Goal: Task Accomplishment & Management: Complete application form

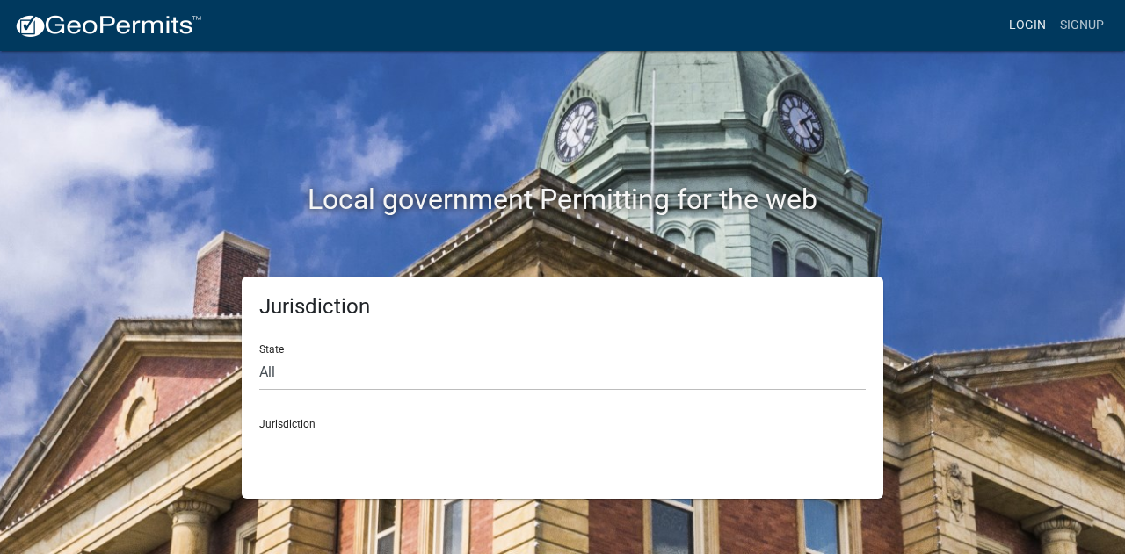
click at [1026, 22] on link "Login" at bounding box center [1027, 25] width 51 height 33
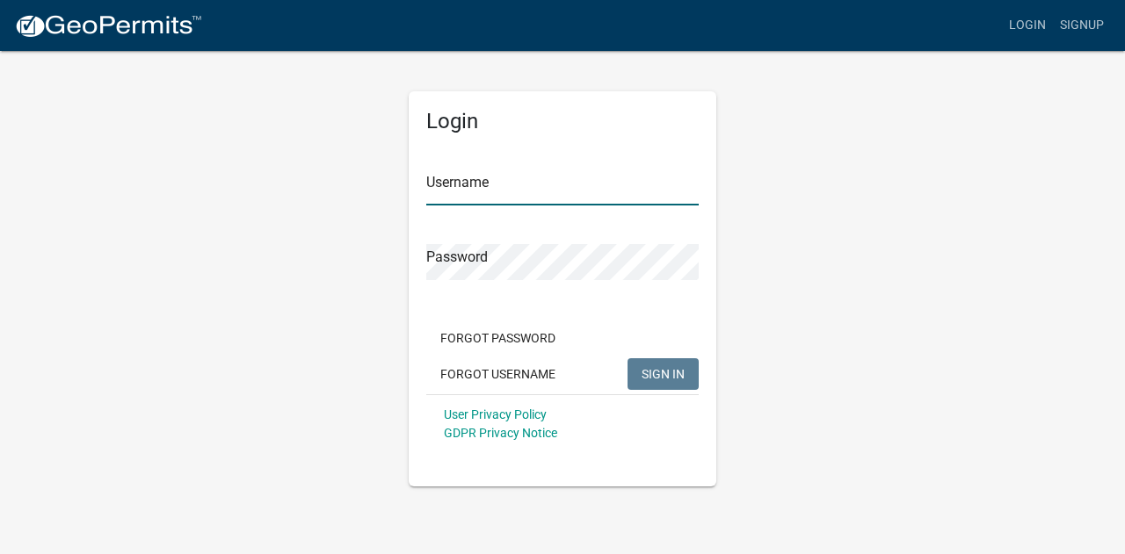
click at [527, 172] on input "Username" at bounding box center [562, 188] width 272 height 36
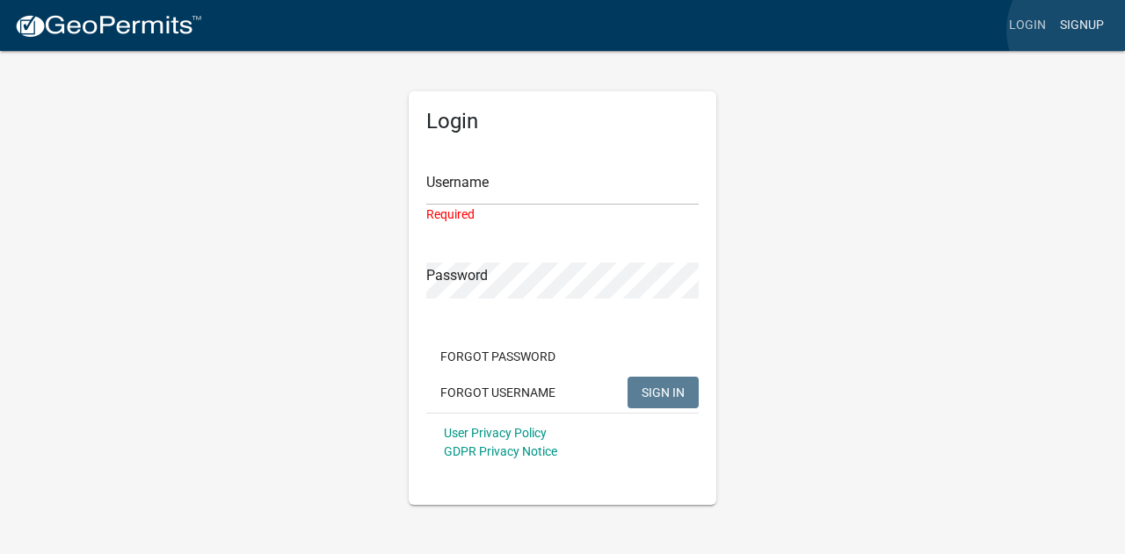
click at [1078, 30] on link "Signup" at bounding box center [1082, 25] width 58 height 33
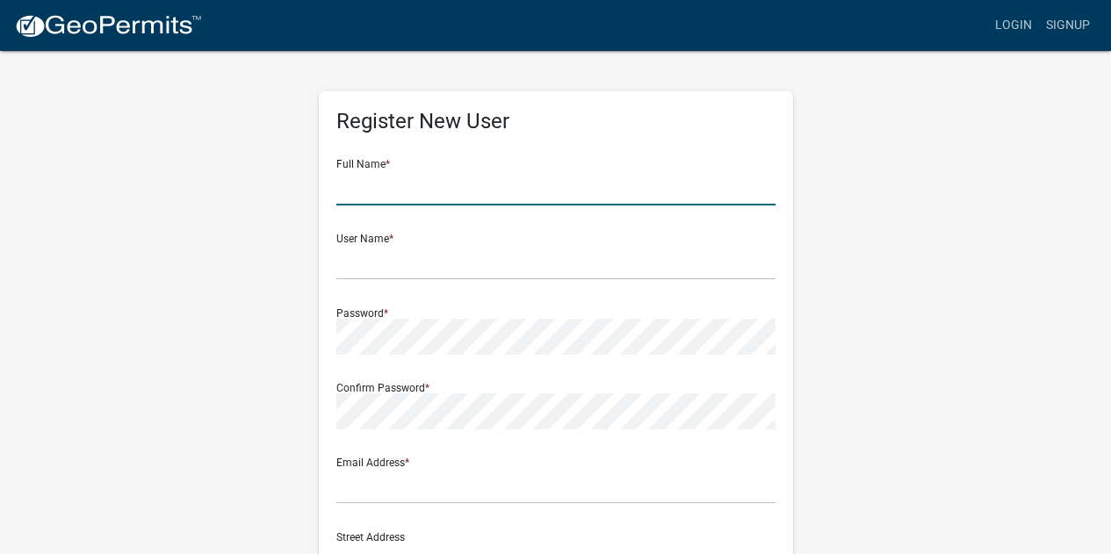
click at [462, 193] on input "text" at bounding box center [555, 188] width 439 height 36
type input "Robert"
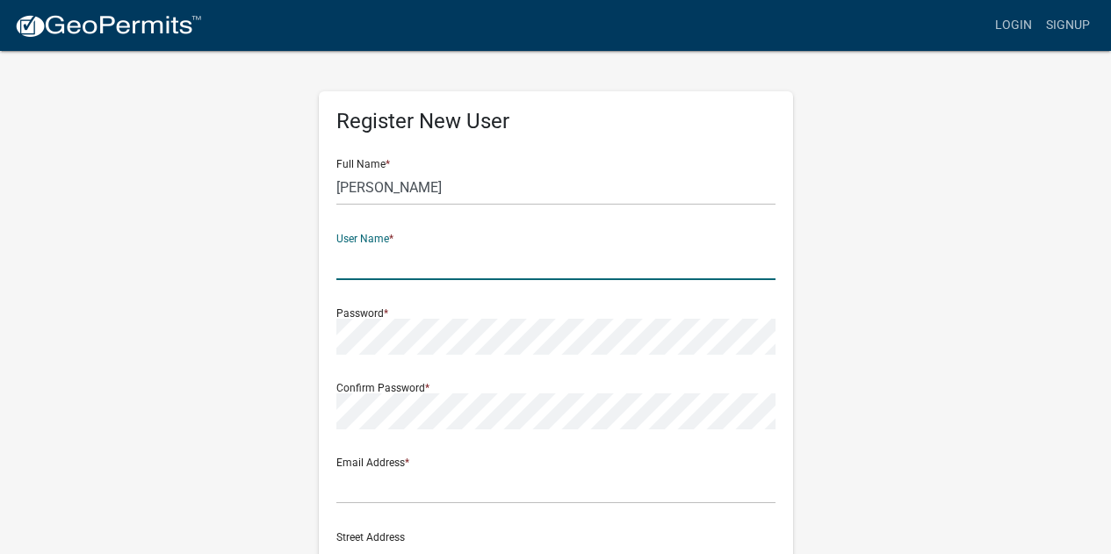
click at [423, 279] on input "text" at bounding box center [555, 262] width 439 height 36
type input "White"
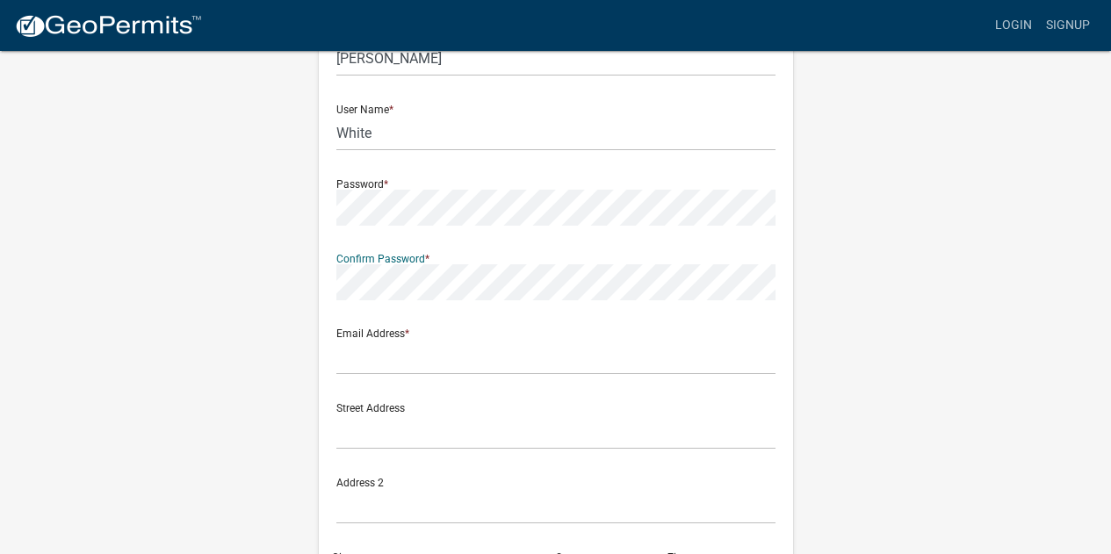
scroll to position [264, 0]
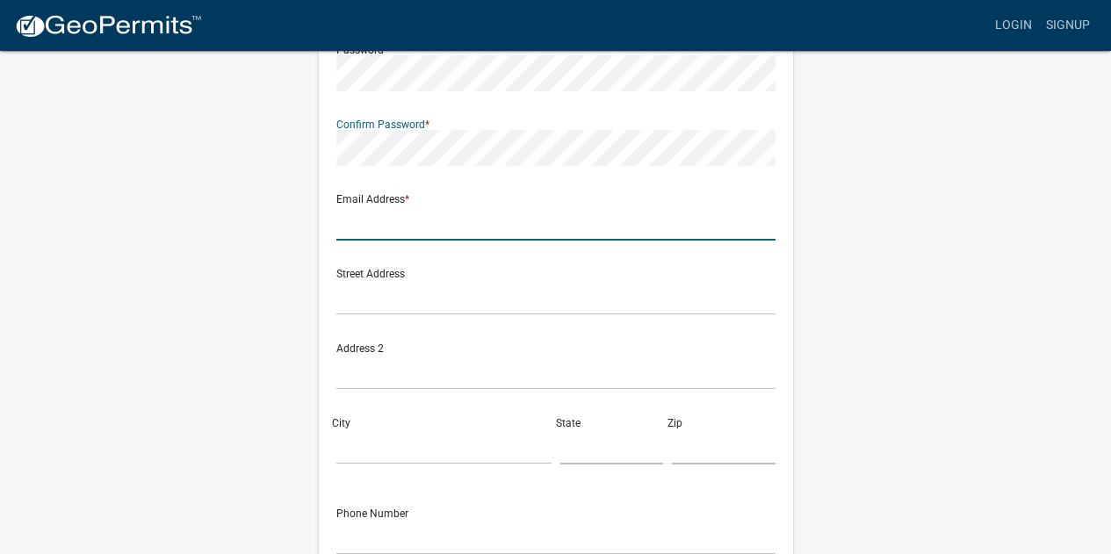
click at [384, 233] on input "text" at bounding box center [555, 223] width 439 height 36
type input "Robert@totaldevelopment.net"
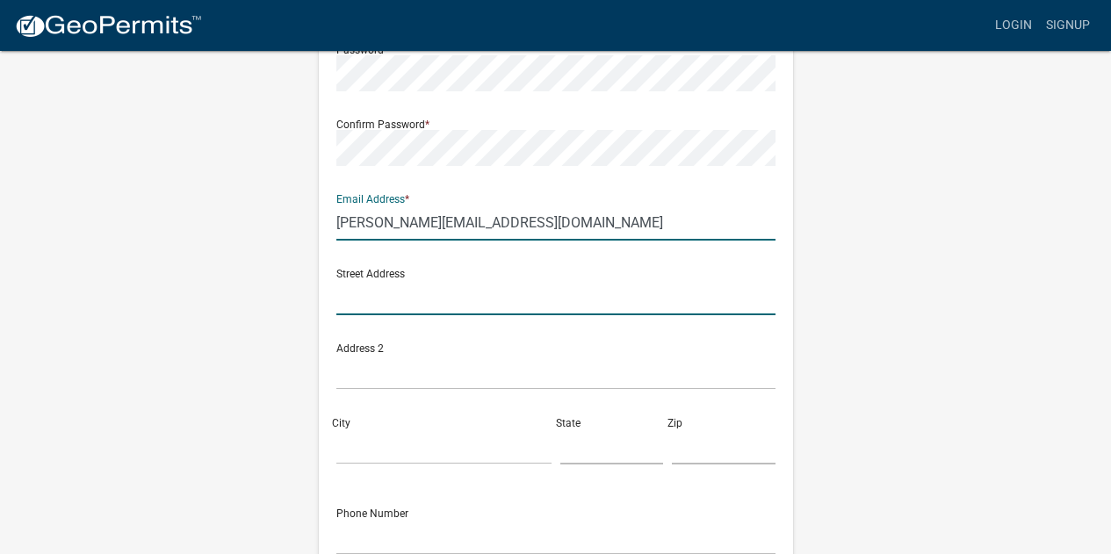
click at [393, 297] on input "text" at bounding box center [555, 297] width 439 height 36
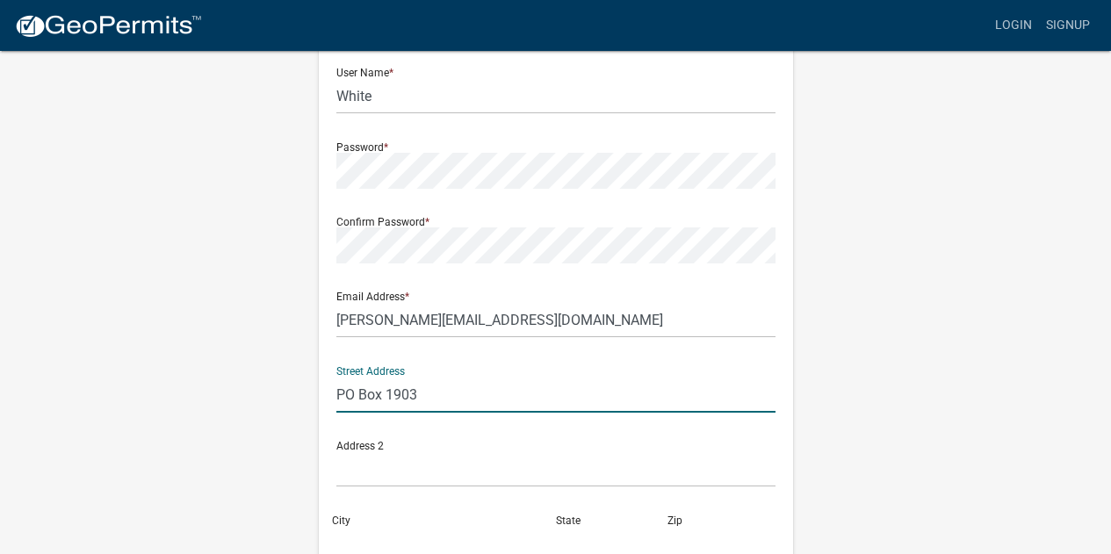
scroll to position [351, 0]
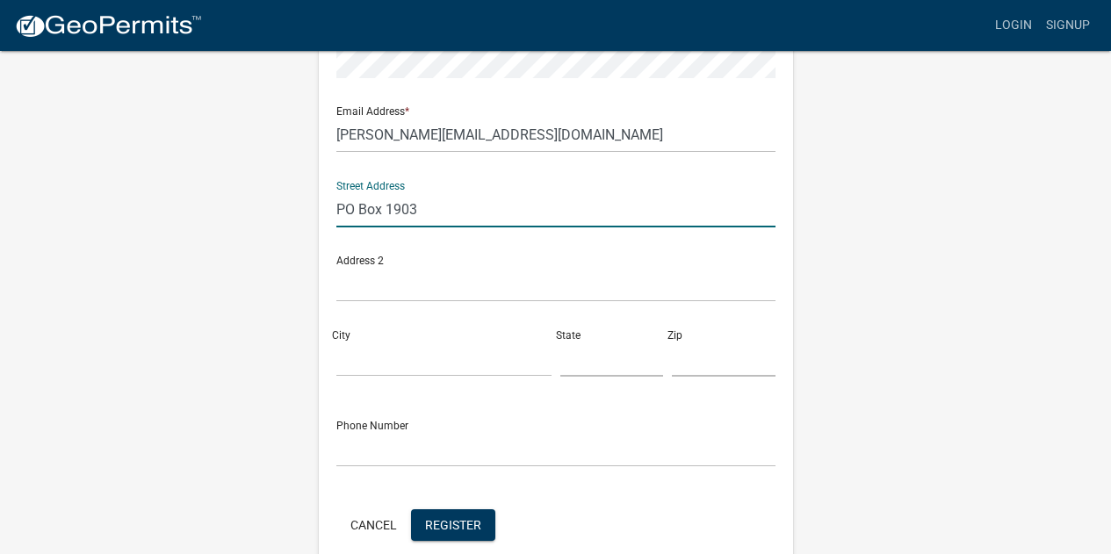
type input "PO Box 1903"
click at [384, 361] on input "City" at bounding box center [443, 359] width 215 height 36
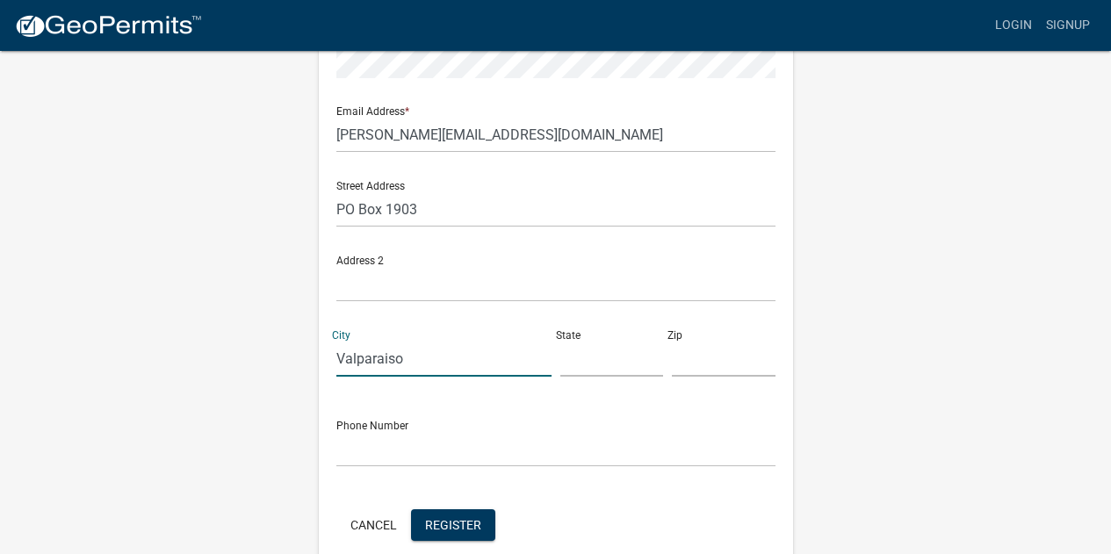
type input "Valparaiso"
click at [593, 368] on input "text" at bounding box center [613, 359] width 104 height 36
type input "IN"
click at [709, 354] on input "text" at bounding box center [724, 359] width 104 height 36
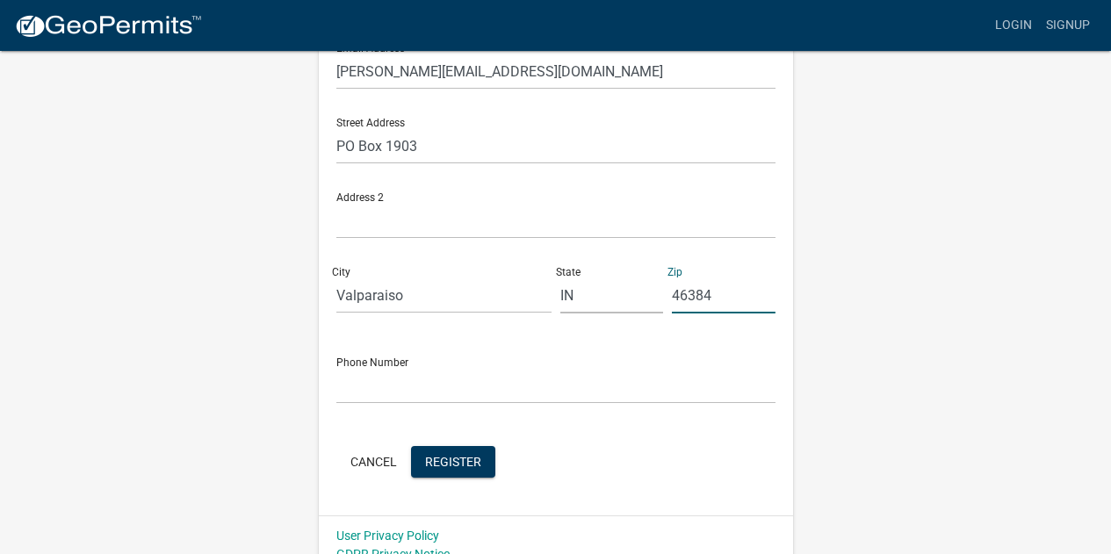
scroll to position [435, 0]
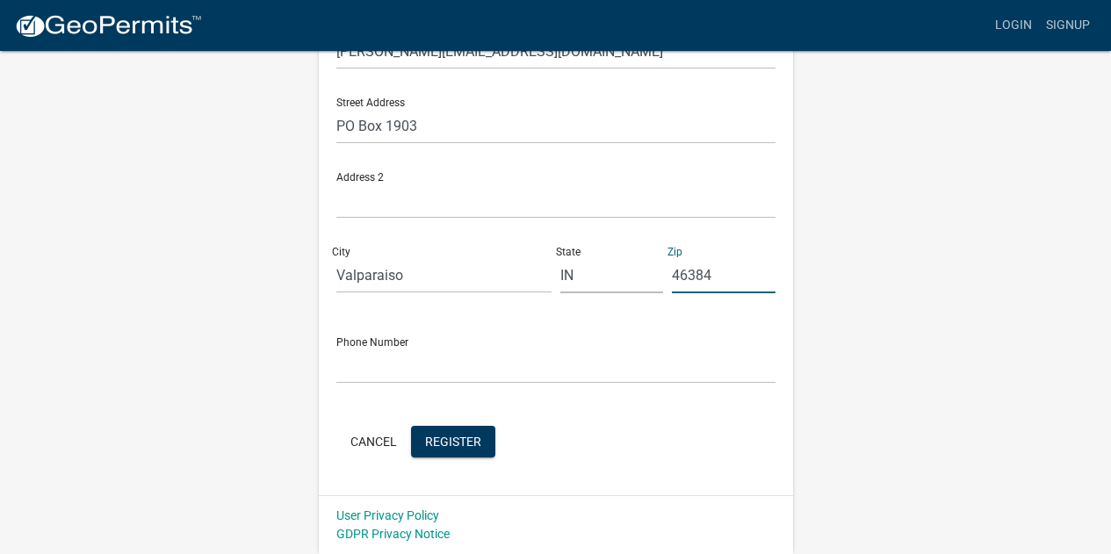
type input "46384"
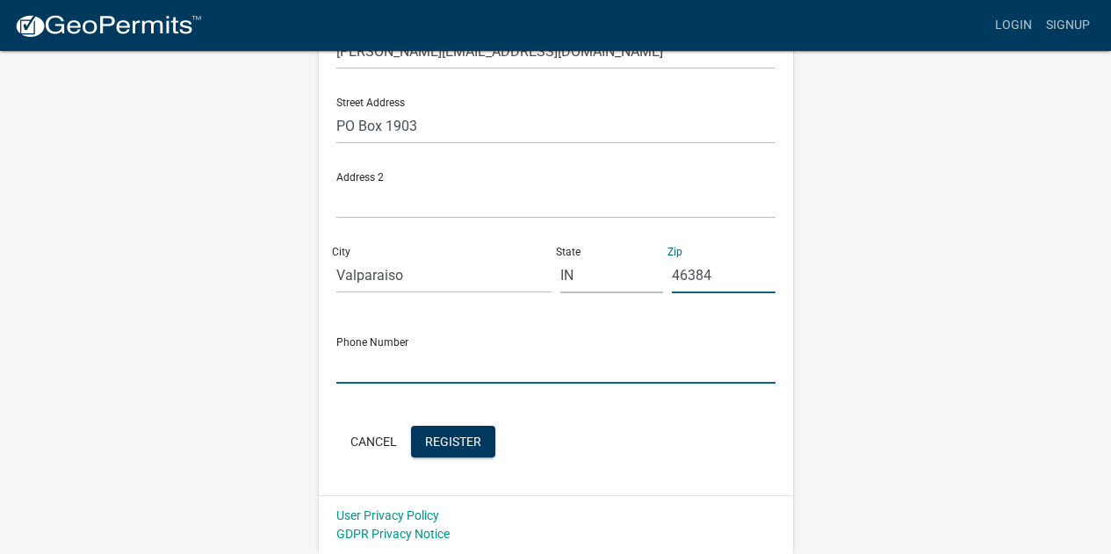
click at [414, 368] on input "text" at bounding box center [555, 366] width 439 height 36
type input "2193138767"
click at [451, 446] on span "Register" at bounding box center [453, 441] width 56 height 14
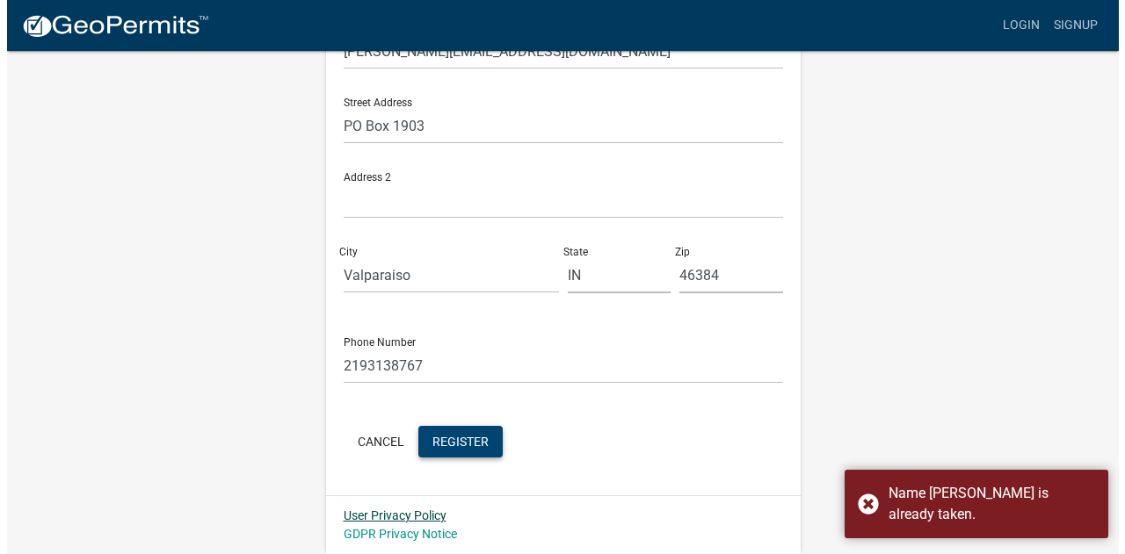
scroll to position [0, 0]
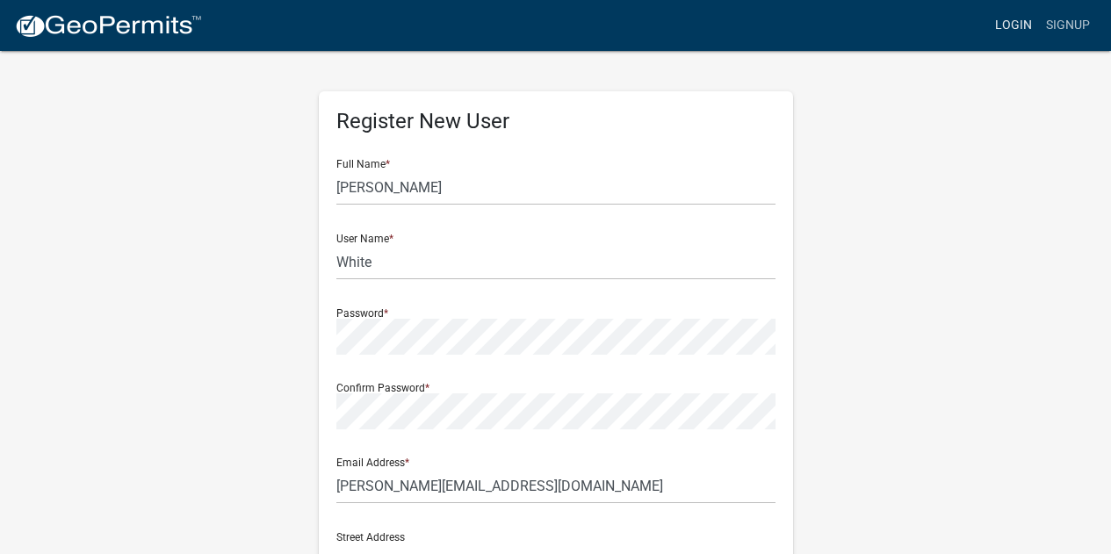
click at [1014, 17] on link "Login" at bounding box center [1013, 25] width 51 height 33
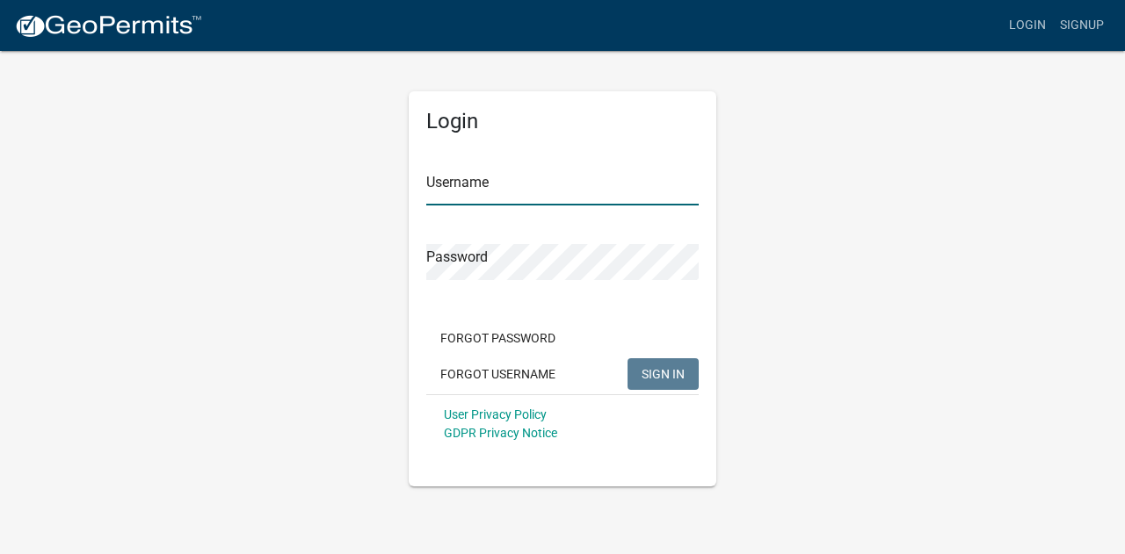
click at [486, 181] on input "Username" at bounding box center [562, 188] width 272 height 36
type input "robert@totaldevelopment.net"
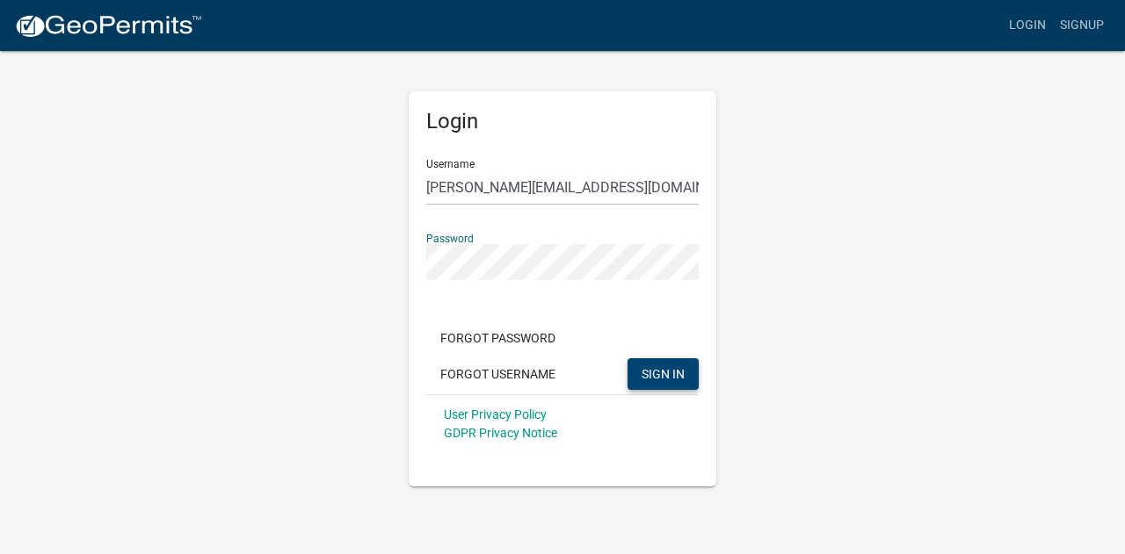
click at [673, 374] on span "SIGN IN" at bounding box center [662, 373] width 43 height 14
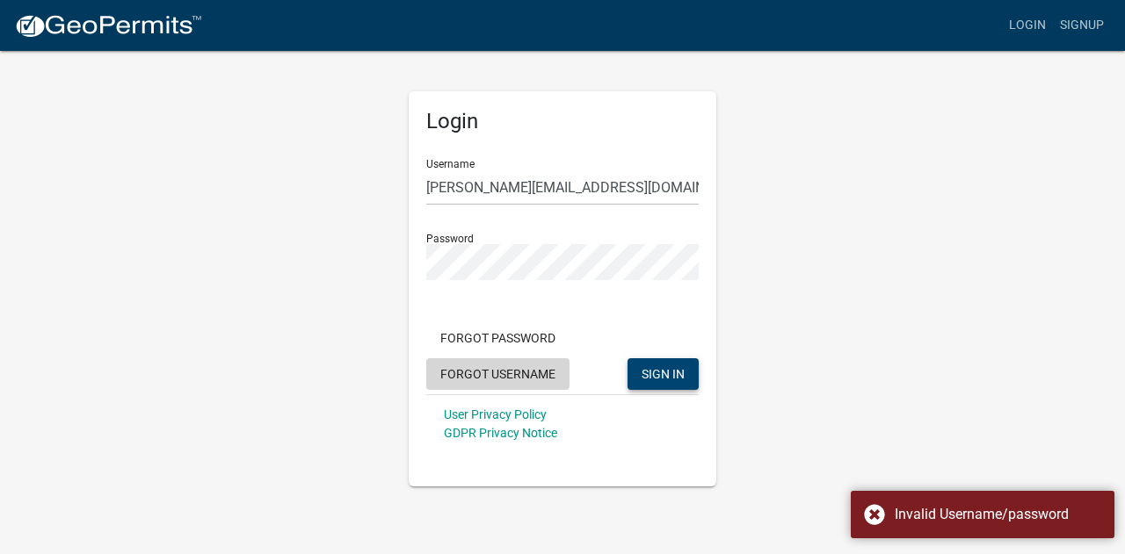
click at [508, 370] on button "Forgot Username" at bounding box center [497, 374] width 143 height 32
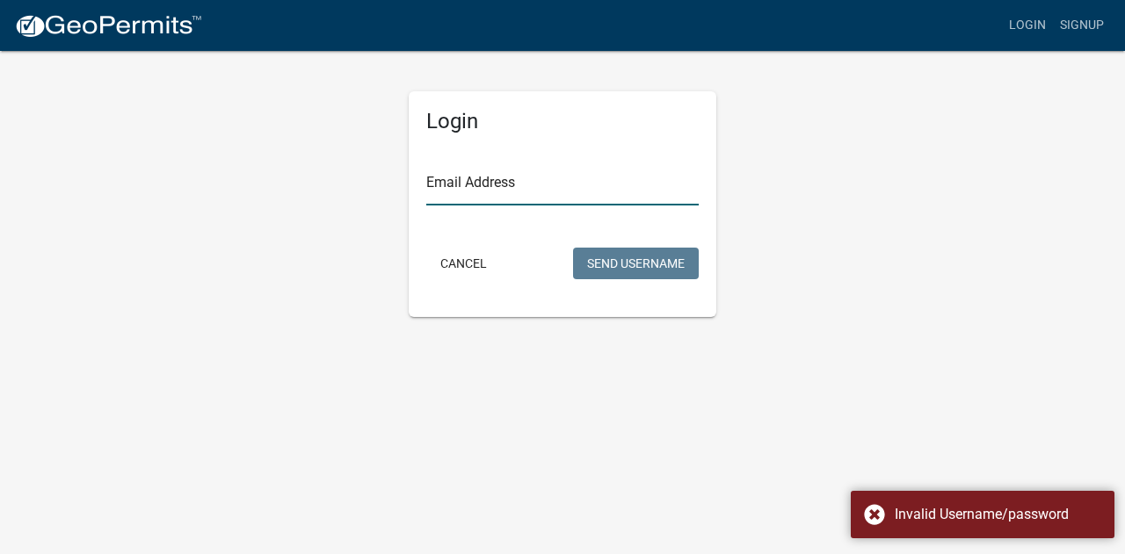
click at [521, 181] on input "Email Address" at bounding box center [562, 188] width 272 height 36
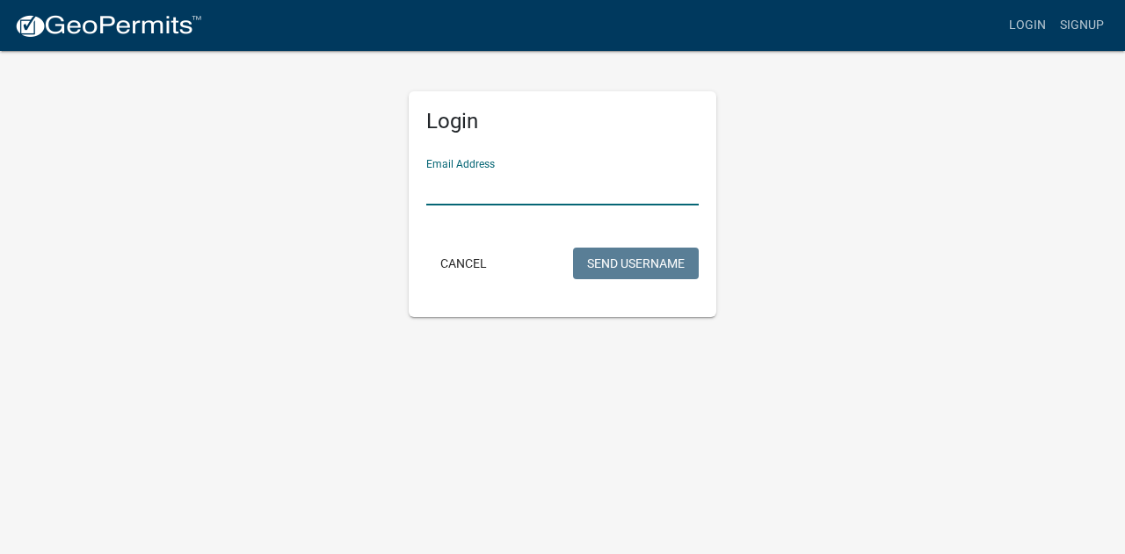
click at [521, 181] on input "Email Address" at bounding box center [562, 188] width 272 height 36
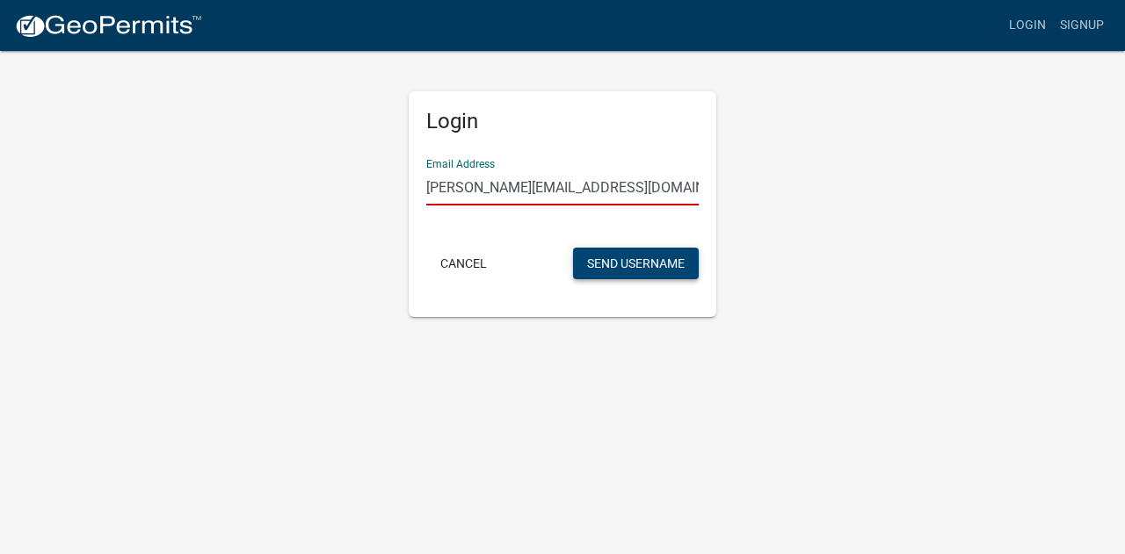
type input "robert@totaldevelopment.net"
click at [605, 260] on button "Send Username" at bounding box center [636, 264] width 126 height 32
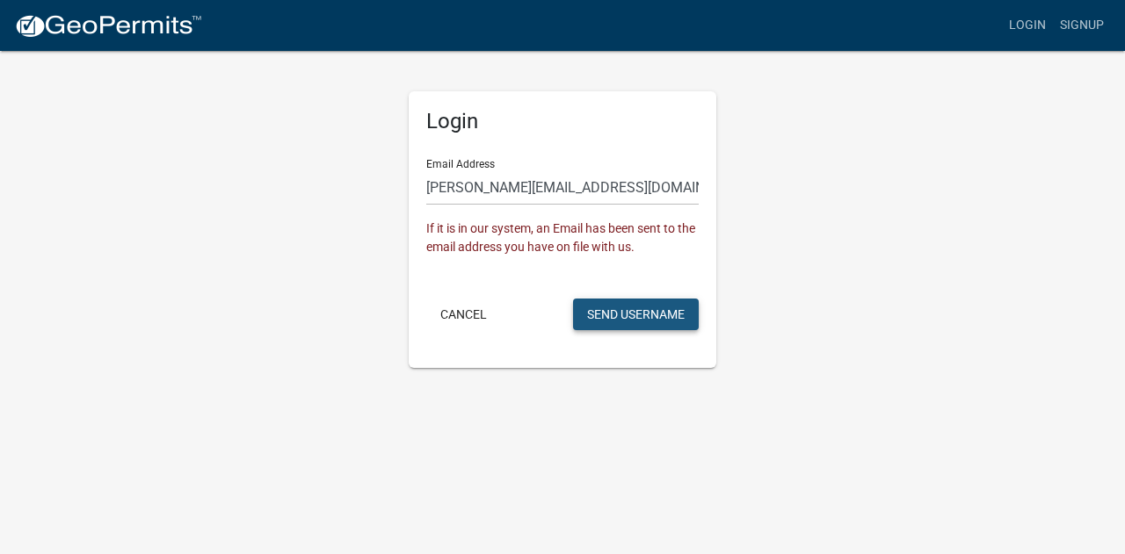
click at [649, 321] on button "Send Username" at bounding box center [636, 315] width 126 height 32
